Goal: Information Seeking & Learning: Learn about a topic

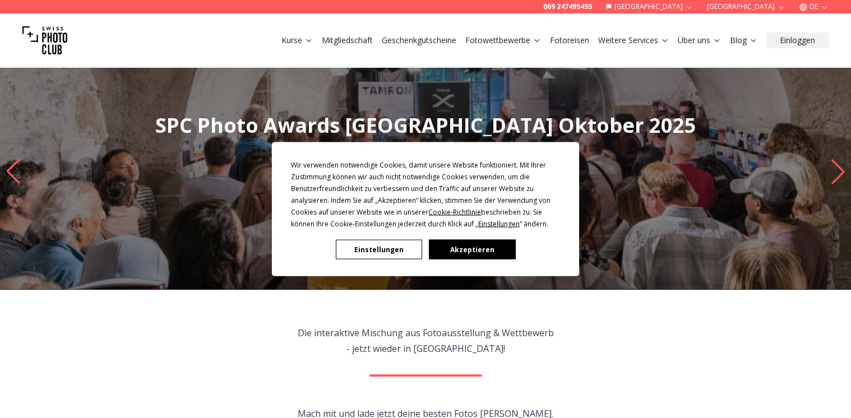
click at [461, 247] on button "Akzeptieren" at bounding box center [472, 250] width 86 height 20
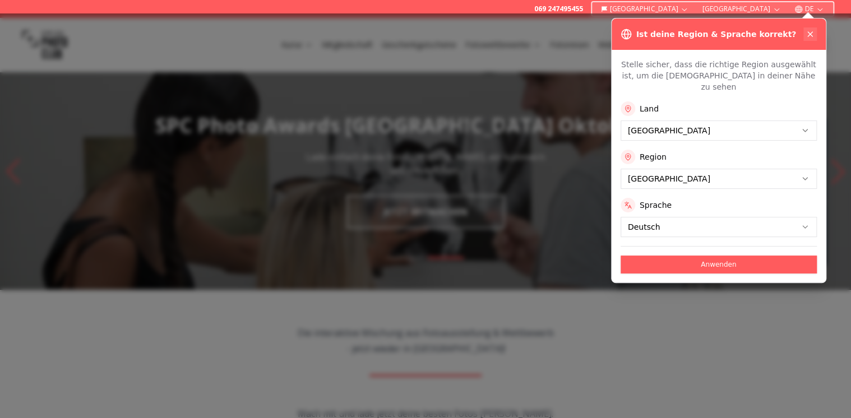
click at [811, 35] on icon at bounding box center [810, 34] width 4 height 4
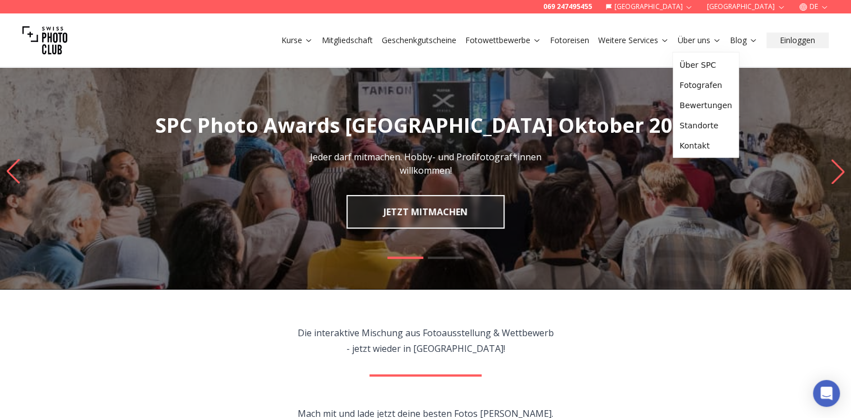
click at [713, 40] on icon at bounding box center [717, 40] width 8 height 8
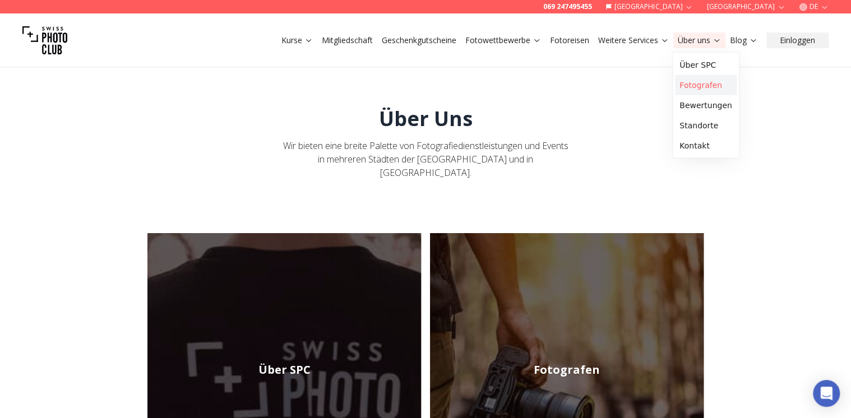
click at [709, 86] on link "Fotografen" at bounding box center [706, 85] width 62 height 20
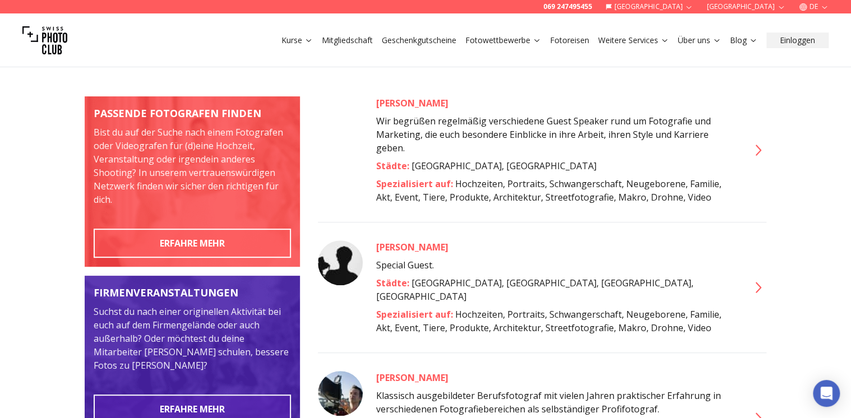
scroll to position [135, 0]
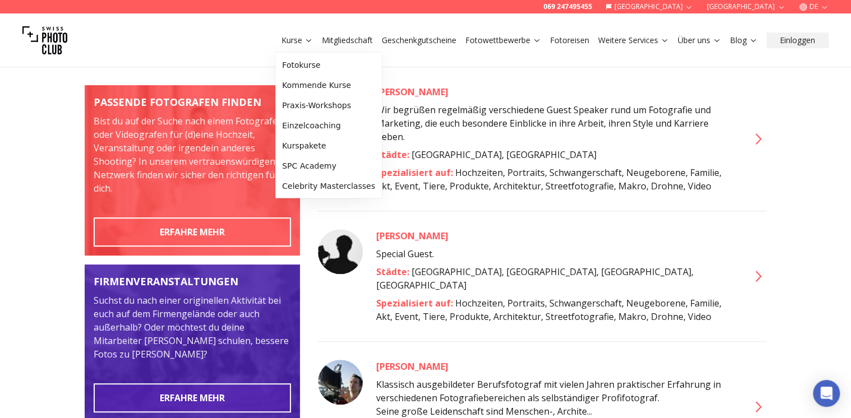
click at [302, 38] on link "Kurse" at bounding box center [297, 40] width 31 height 11
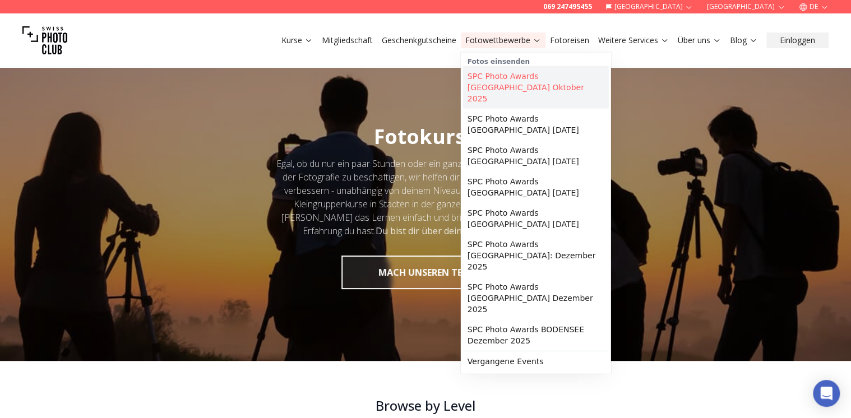
click at [511, 81] on link "SPC Photo Awards [GEOGRAPHIC_DATA] Oktober 2025" at bounding box center [536, 87] width 146 height 43
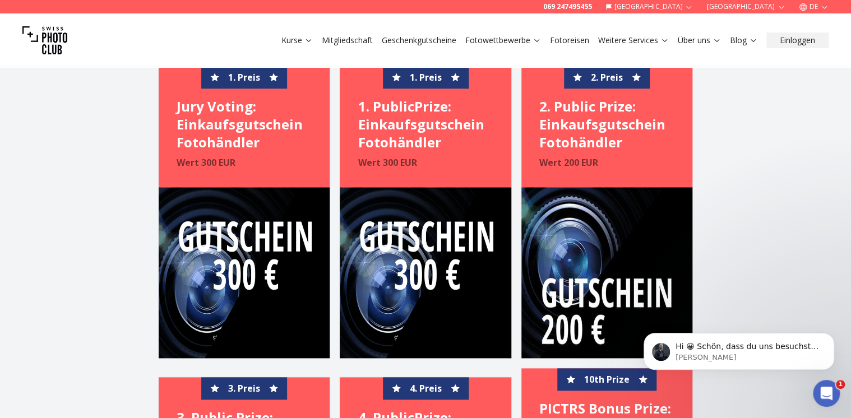
scroll to position [2422, 0]
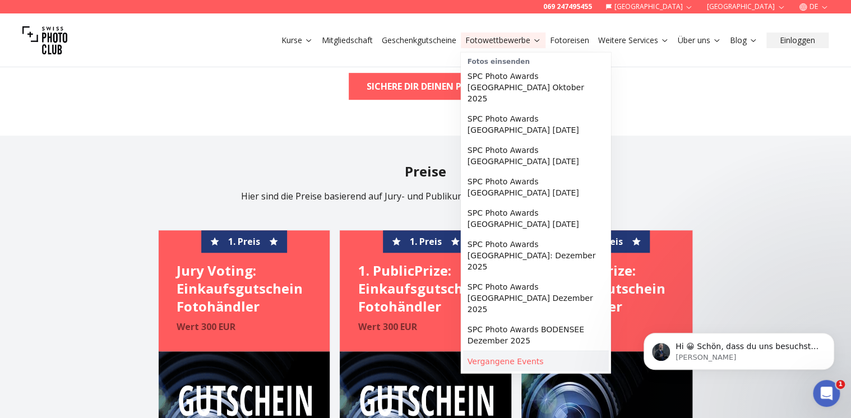
click at [487, 352] on link "Vergangene Events" at bounding box center [536, 362] width 146 height 20
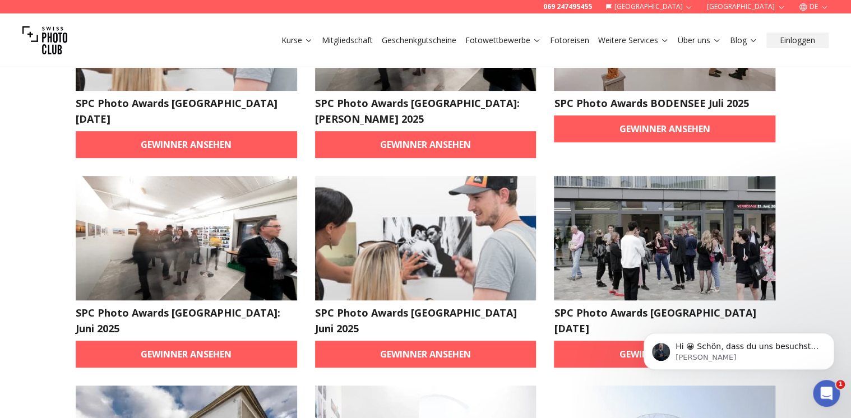
scroll to position [224, 0]
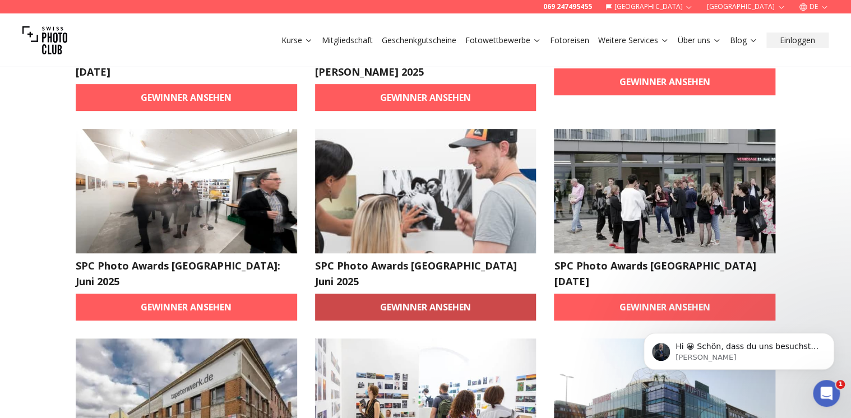
click at [427, 294] on link "Gewinner ansehen" at bounding box center [426, 307] width 222 height 27
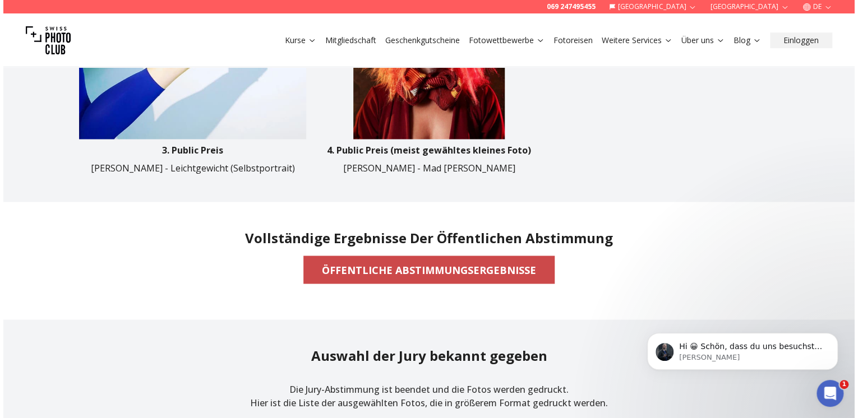
scroll to position [852, 0]
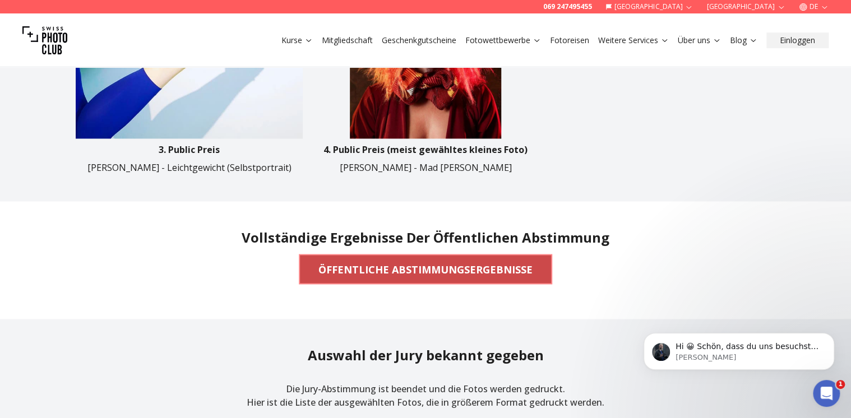
click at [417, 272] on b "ÖFFENTLICHE ABSTIMMUNGSERGEBNISSE" at bounding box center [426, 269] width 214 height 16
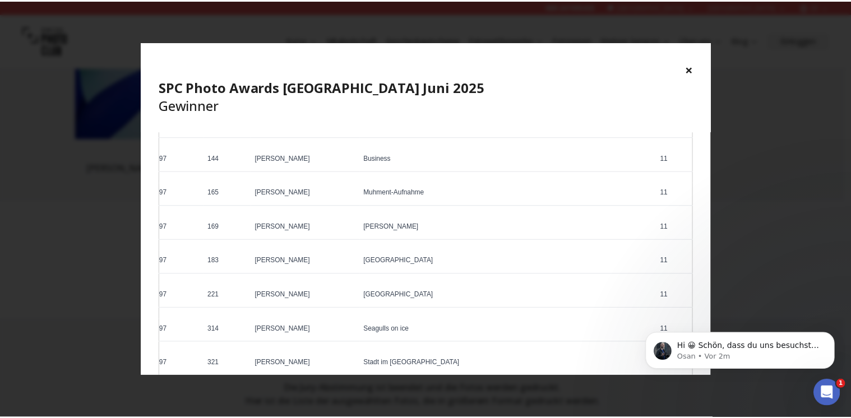
scroll to position [3497, 0]
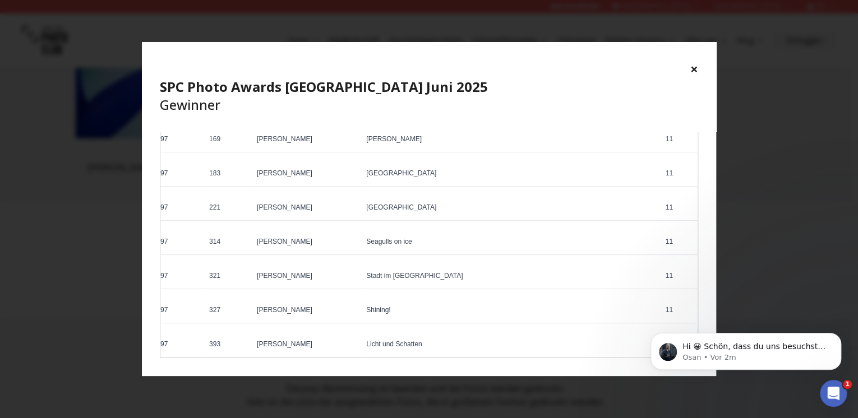
click at [694, 71] on button "×" at bounding box center [694, 69] width 8 height 18
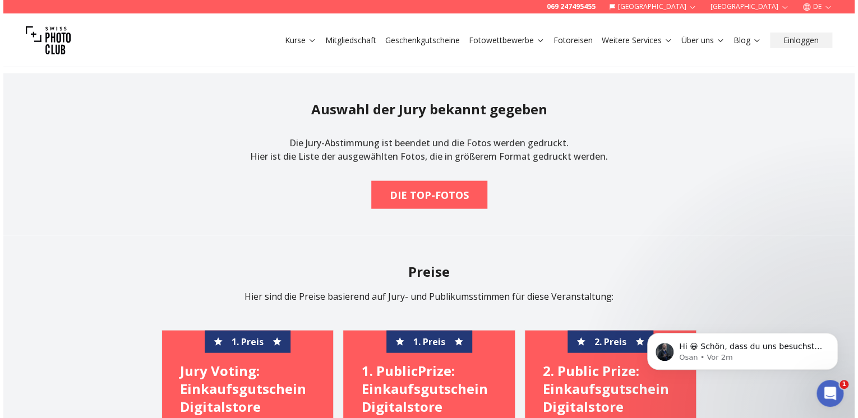
scroll to position [987, 0]
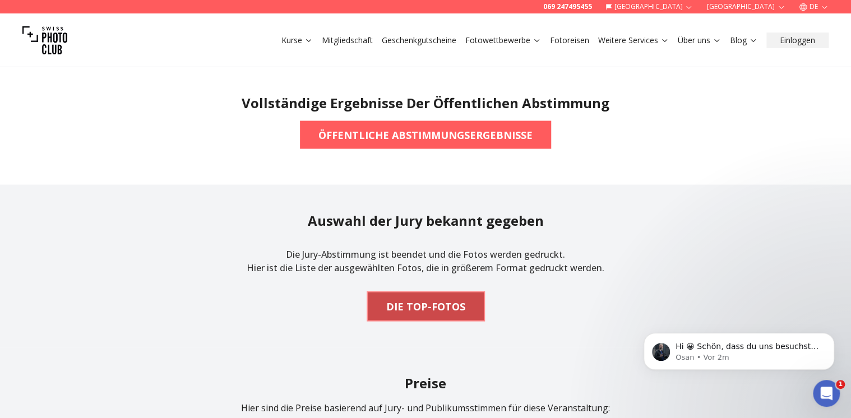
click at [431, 301] on b "DIE TOP-FOTOS" at bounding box center [425, 306] width 79 height 16
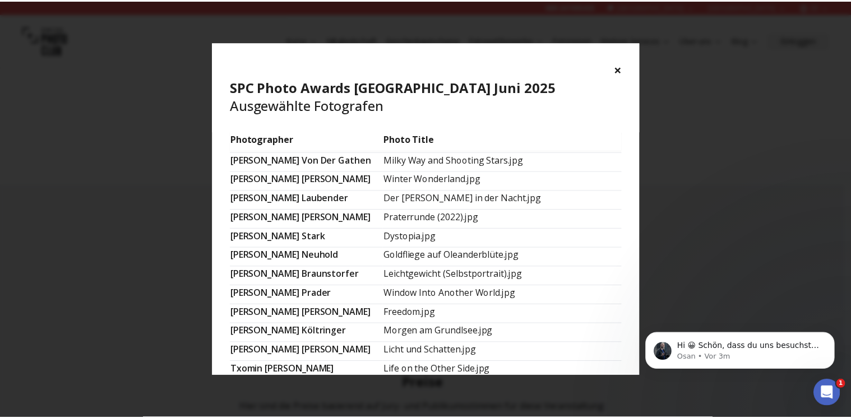
scroll to position [695, 0]
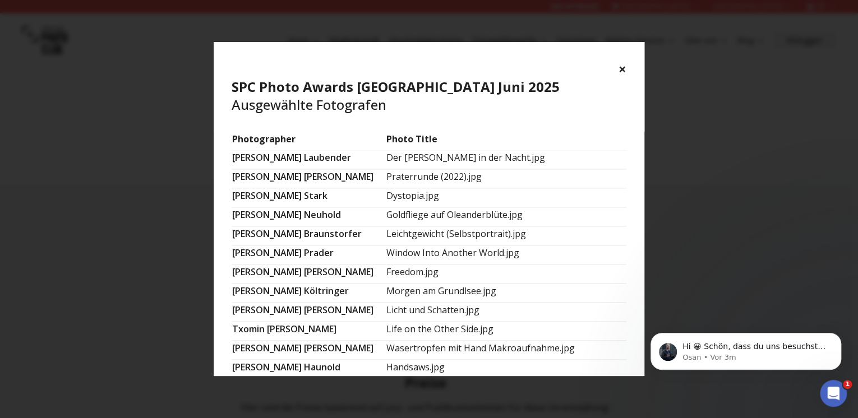
click at [619, 67] on button "×" at bounding box center [623, 69] width 8 height 18
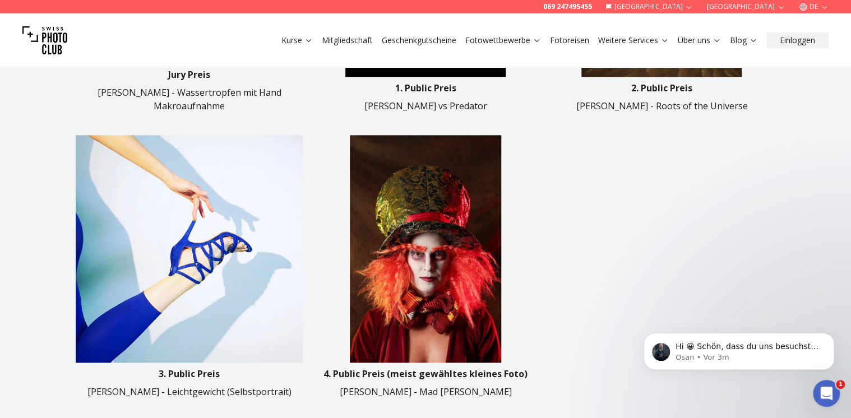
scroll to position [628, 0]
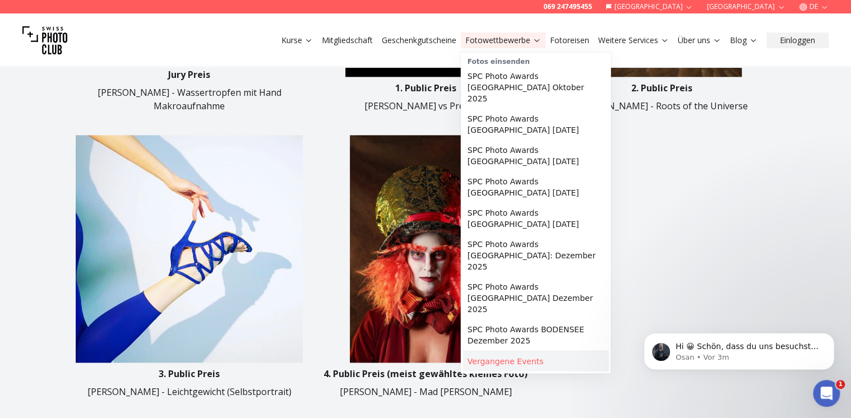
click at [511, 352] on link "Vergangene Events" at bounding box center [536, 362] width 146 height 20
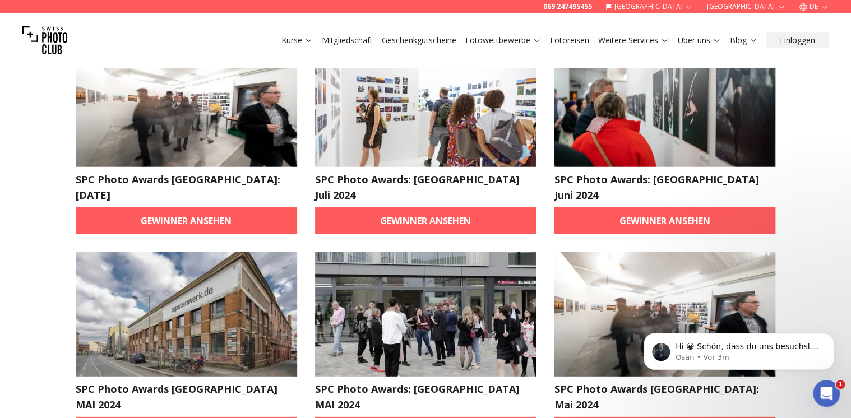
scroll to position [1346, 0]
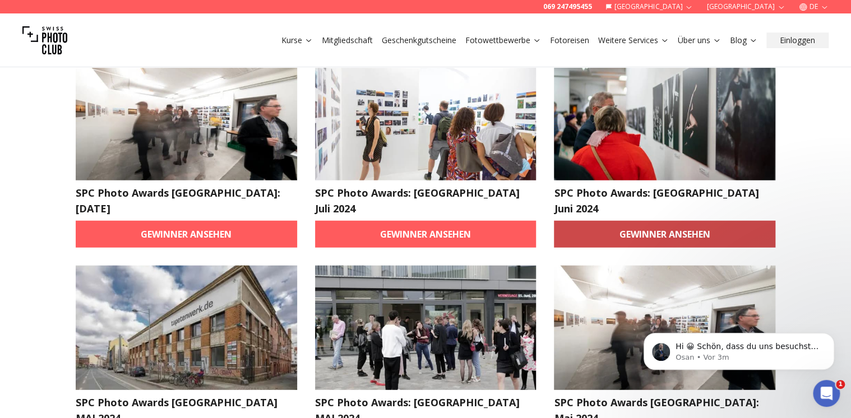
click at [668, 221] on link "Gewinner ansehen" at bounding box center [665, 234] width 222 height 27
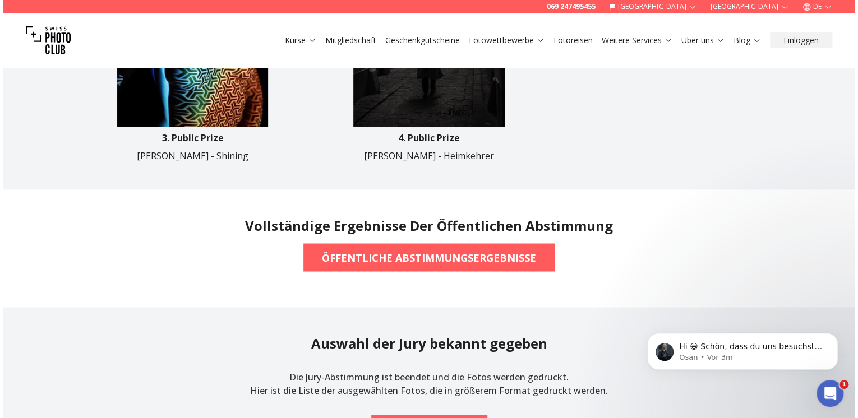
scroll to position [852, 0]
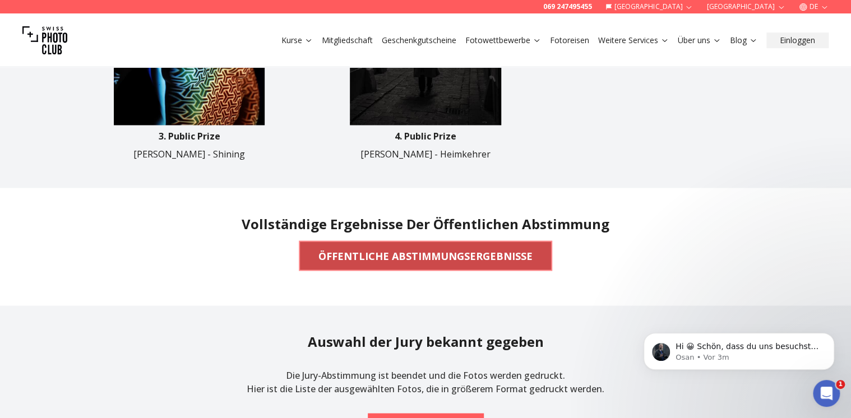
click at [413, 248] on b "ÖFFENTLICHE ABSTIMMUNGSERGEBNISSE" at bounding box center [426, 256] width 214 height 16
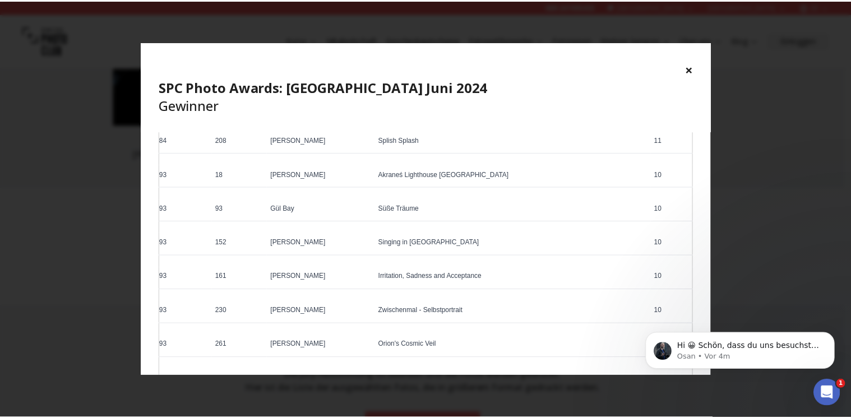
scroll to position [3151, 0]
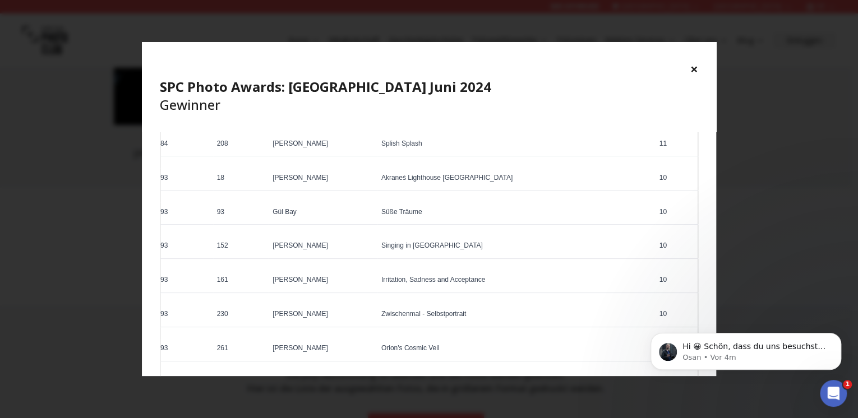
click at [691, 72] on button "×" at bounding box center [694, 69] width 8 height 18
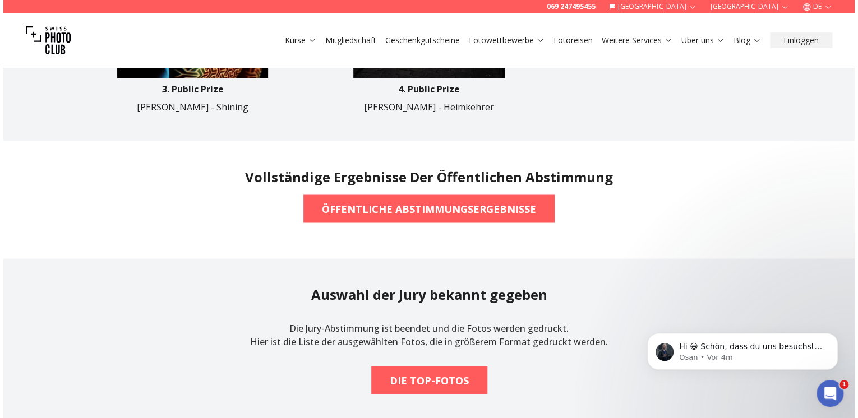
scroll to position [987, 0]
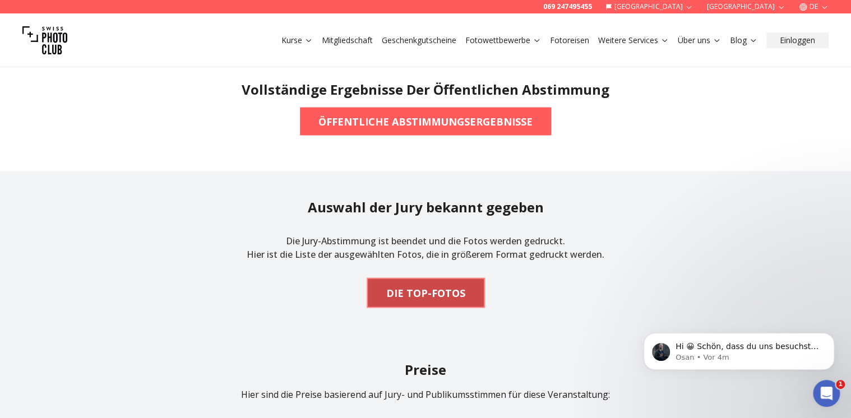
click at [421, 285] on b "DIE TOP-FOTOS" at bounding box center [425, 293] width 79 height 16
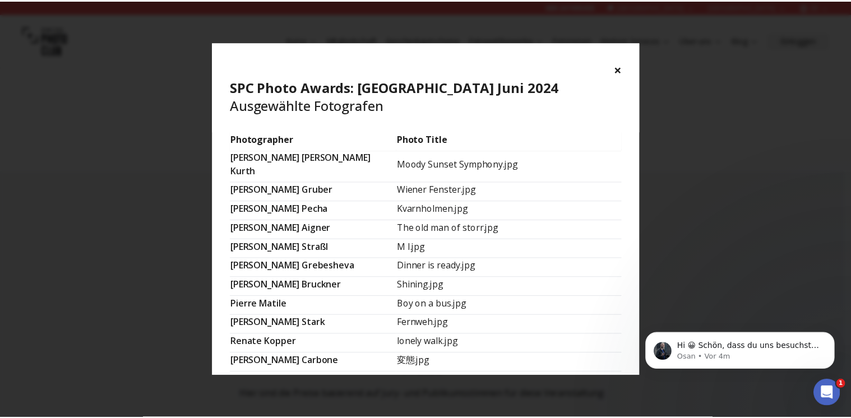
scroll to position [449, 0]
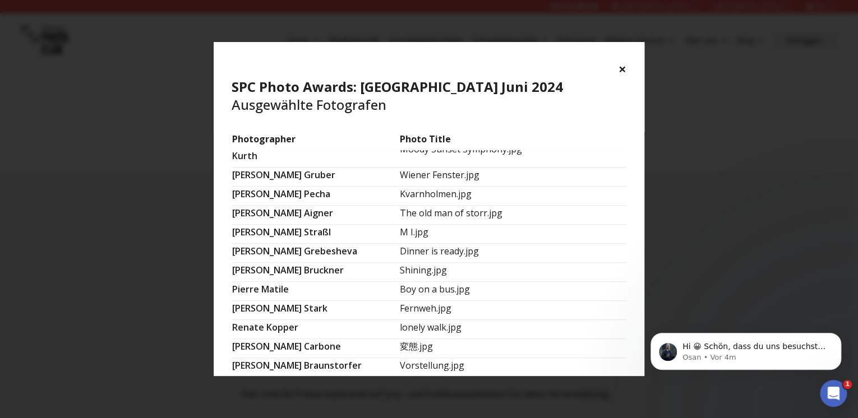
click at [626, 67] on button "×" at bounding box center [623, 69] width 8 height 18
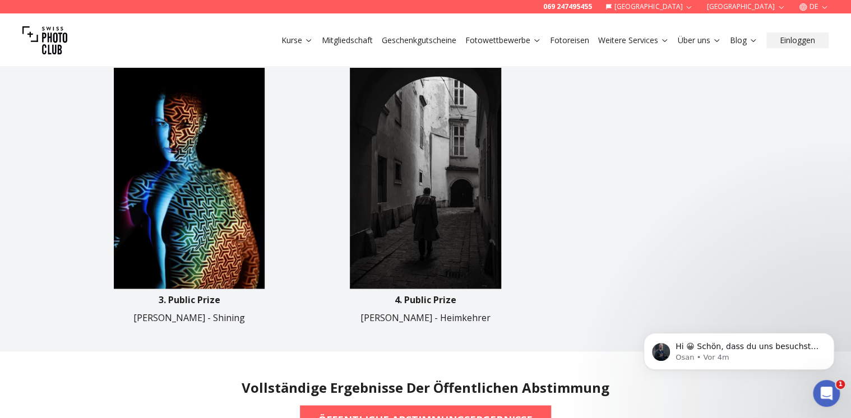
scroll to position [673, 0]
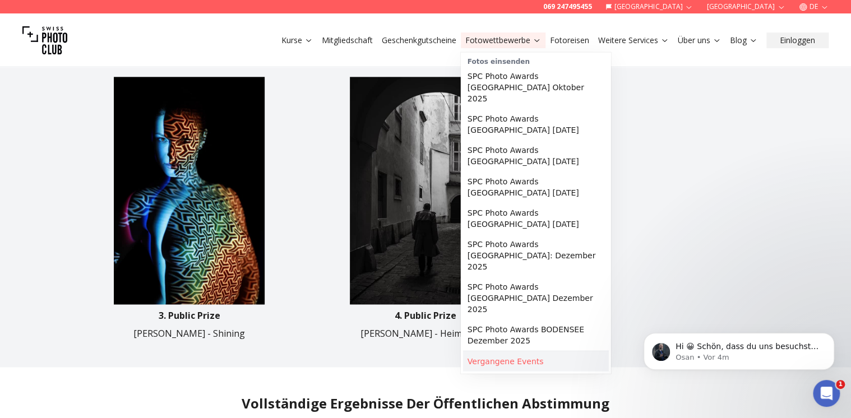
click at [532, 352] on link "Vergangene Events" at bounding box center [536, 362] width 146 height 20
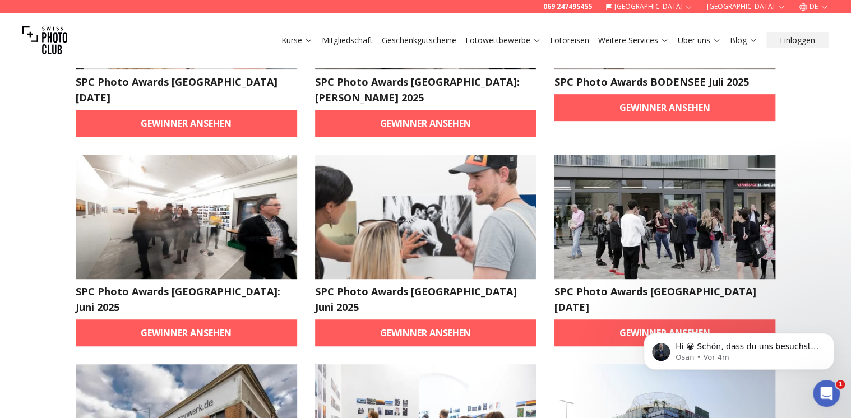
scroll to position [224, 0]
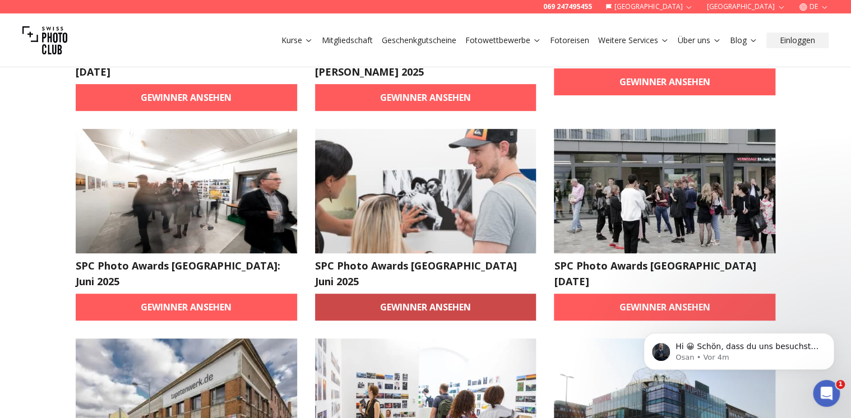
click at [428, 294] on link "Gewinner ansehen" at bounding box center [426, 307] width 222 height 27
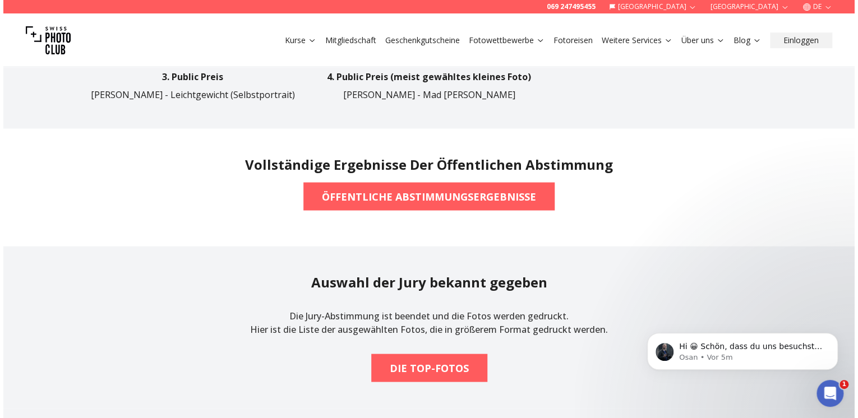
scroll to position [942, 0]
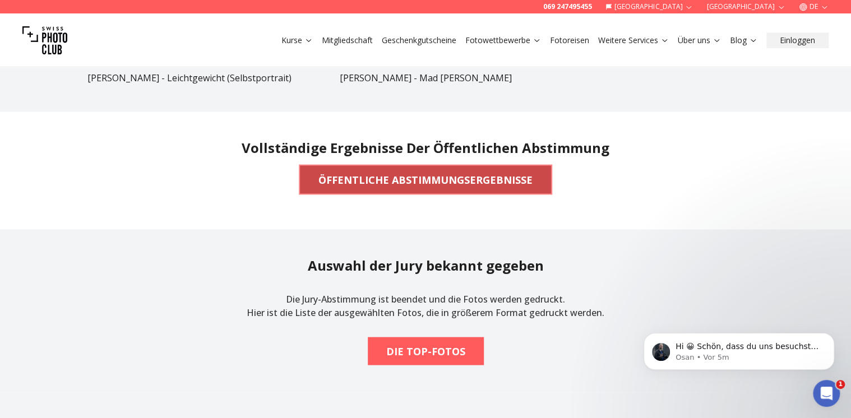
click at [373, 179] on b "ÖFFENTLICHE ABSTIMMUNGSERGEBNISSE" at bounding box center [426, 180] width 214 height 16
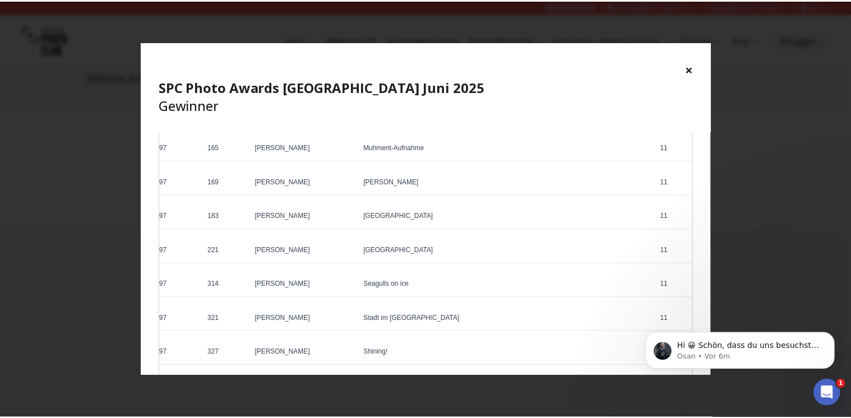
scroll to position [3497, 0]
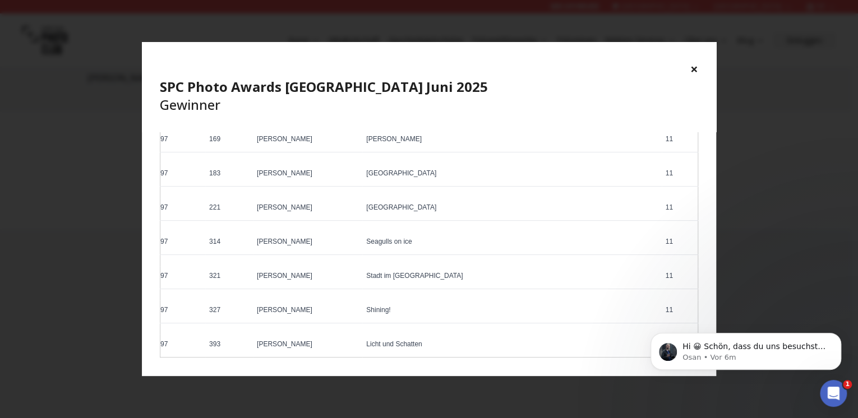
click at [695, 71] on button "×" at bounding box center [694, 69] width 8 height 18
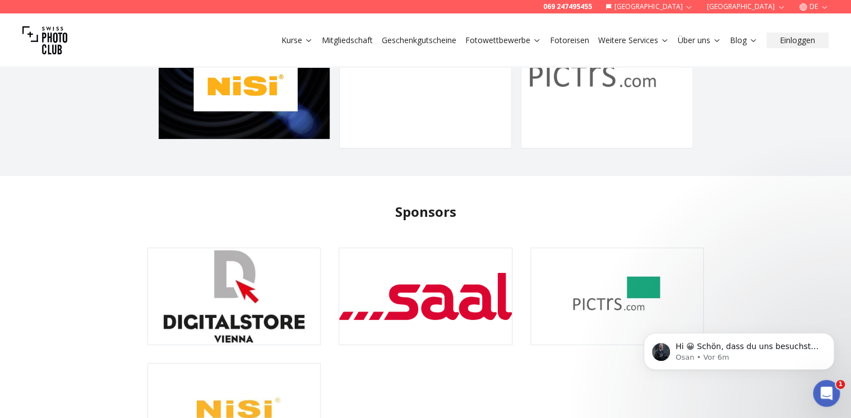
scroll to position [2153, 0]
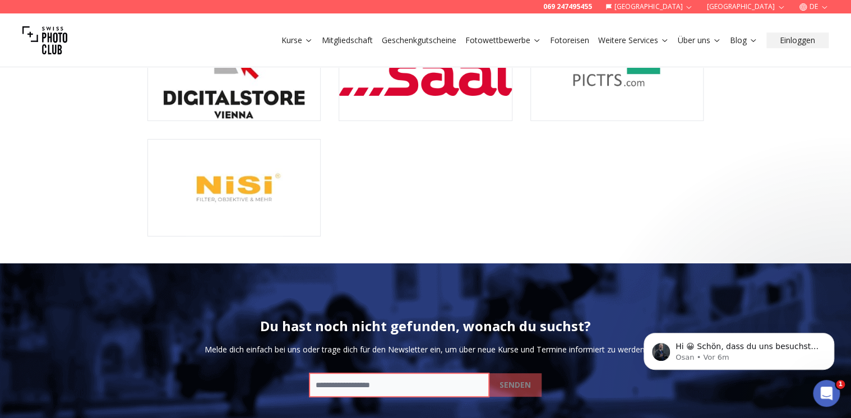
click at [386, 373] on input "email" at bounding box center [399, 385] width 179 height 24
type input "**********"
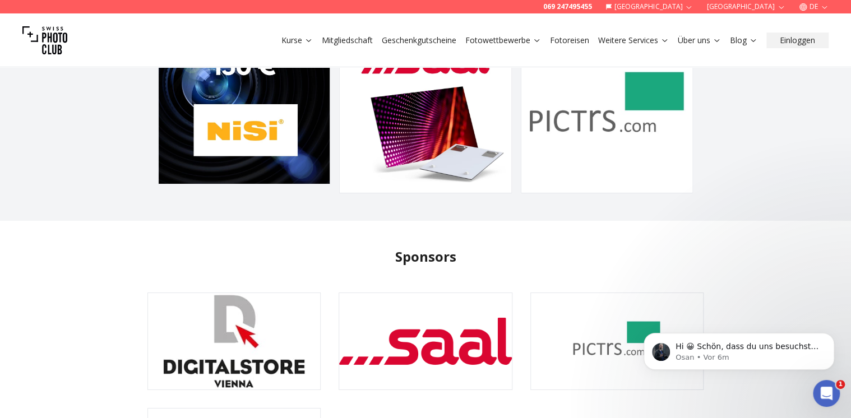
scroll to position [1480, 0]
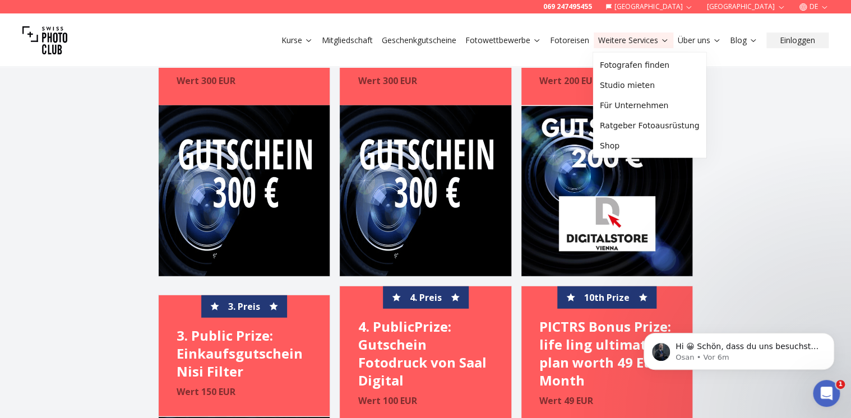
click at [642, 40] on link "Weitere Services" at bounding box center [633, 40] width 71 height 11
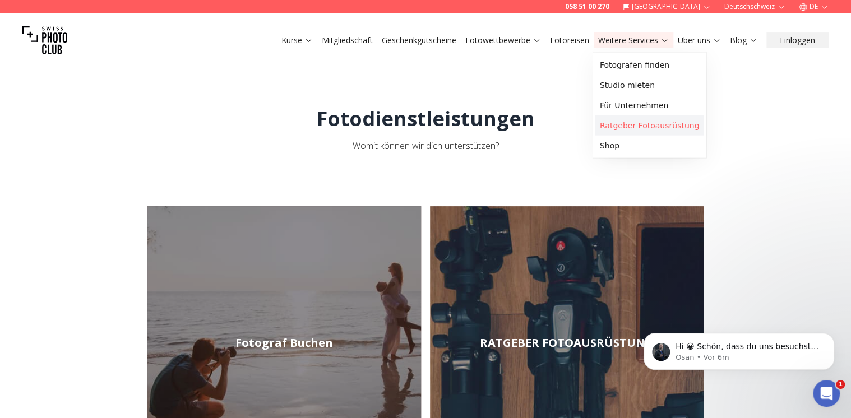
click at [630, 126] on link "Ratgeber Fotoausrüstung" at bounding box center [650, 126] width 109 height 20
